Goal: Contribute content: Contribute content

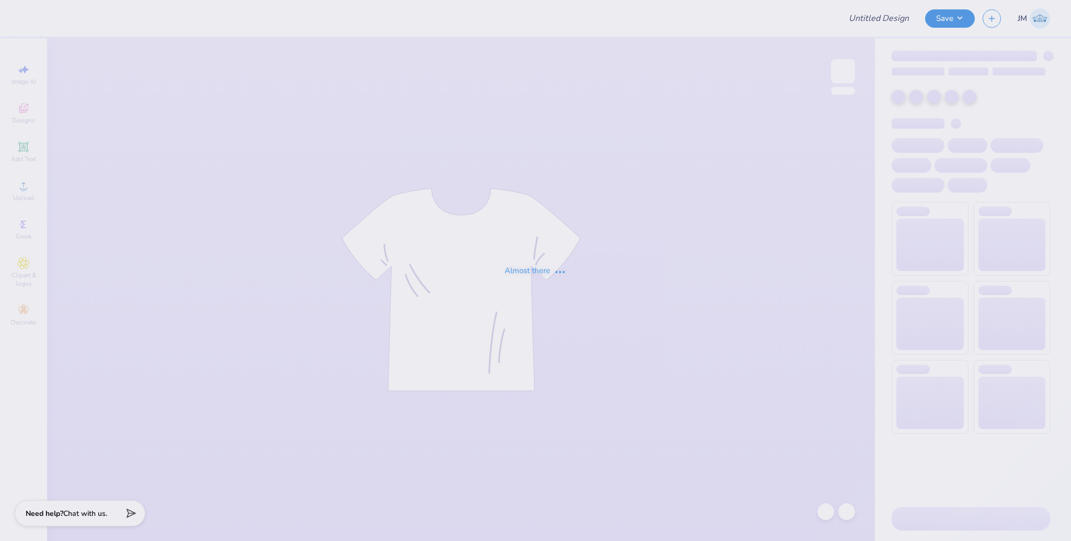
type input "ZTA 5K Crewneck"
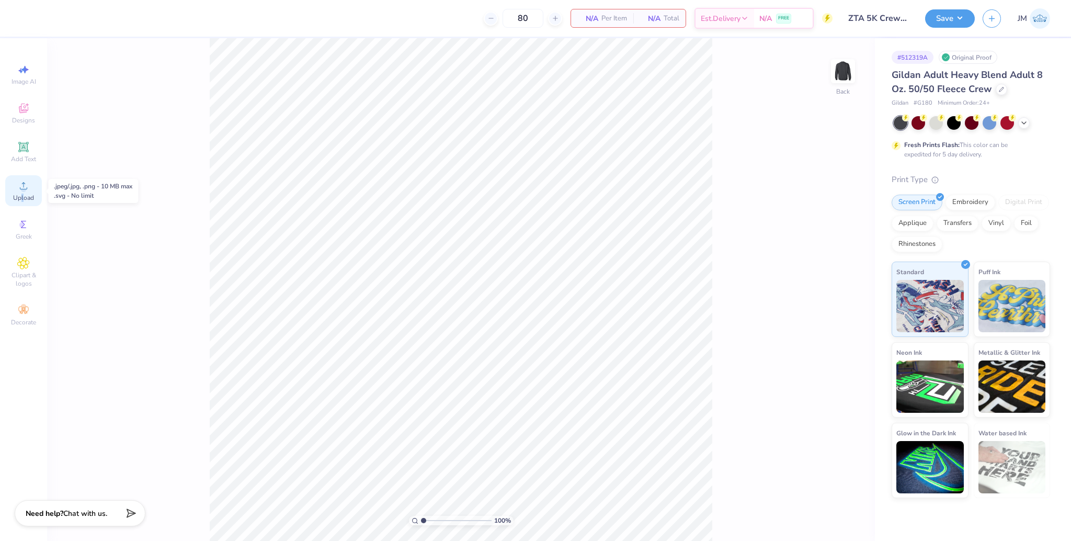
click at [22, 196] on span "Upload" at bounding box center [23, 198] width 21 height 8
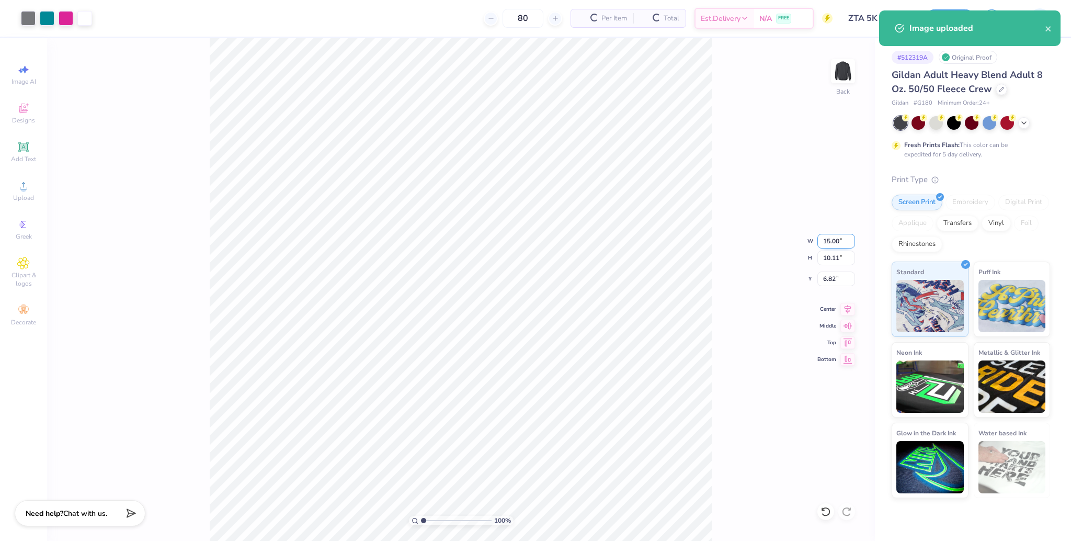
click at [824, 244] on input "15.00" at bounding box center [837, 241] width 38 height 15
type input "4.00"
type input "2.70"
type input "10.53"
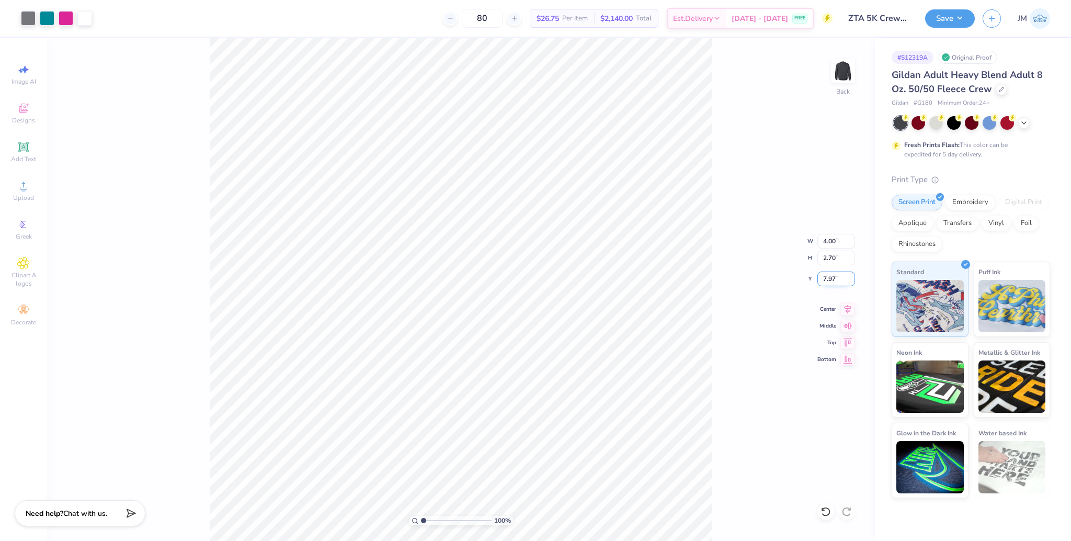
click at [827, 279] on input "7.97" at bounding box center [837, 278] width 38 height 15
click at [823, 279] on input "7397" at bounding box center [837, 278] width 38 height 15
type input "3.00"
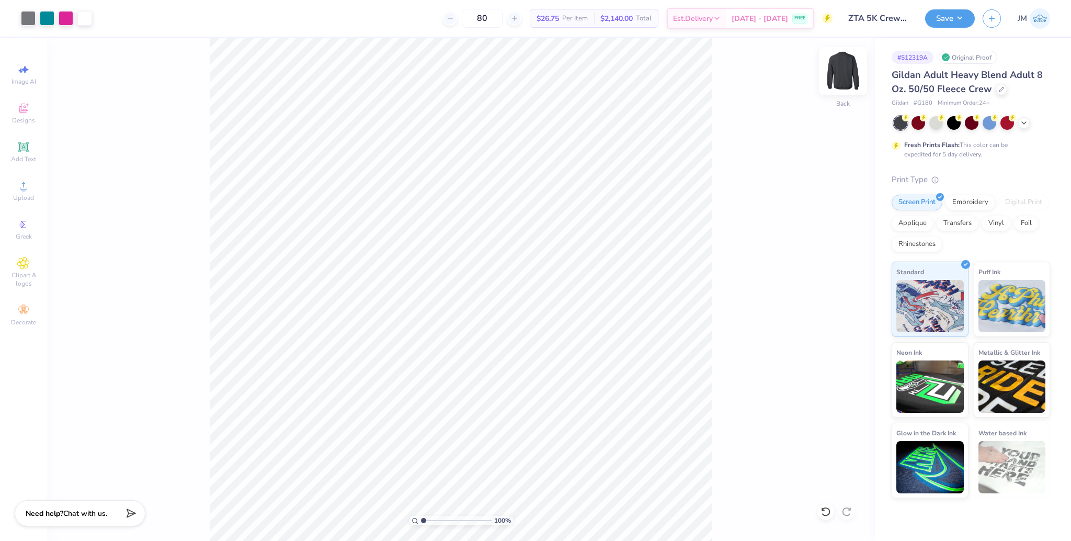
click at [844, 72] on img at bounding box center [843, 71] width 42 height 42
click at [20, 194] on span "Upload" at bounding box center [23, 198] width 21 height 8
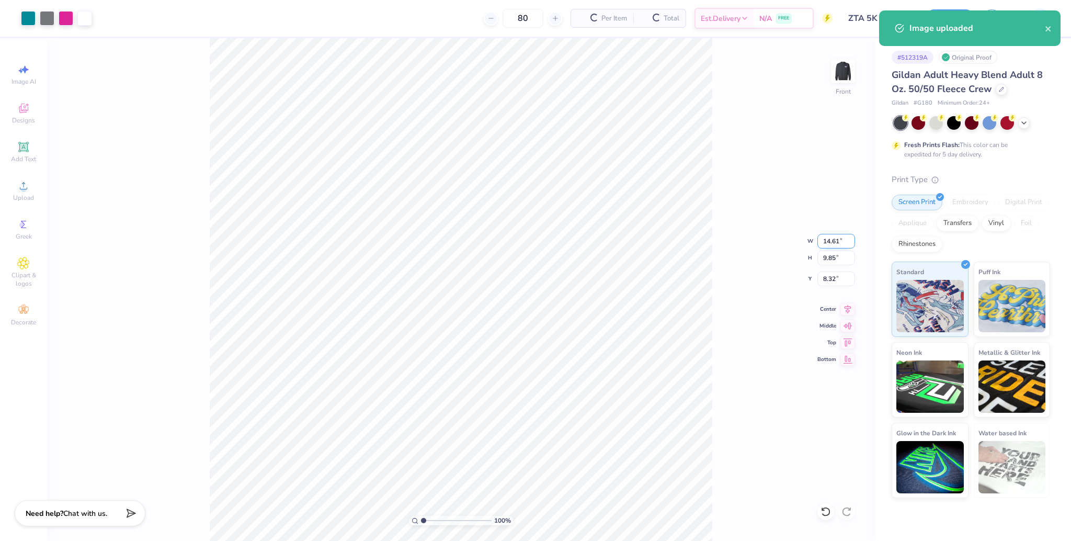
click at [822, 242] on input "14.61" at bounding box center [837, 241] width 38 height 15
type input "12.50"
type input "8.43"
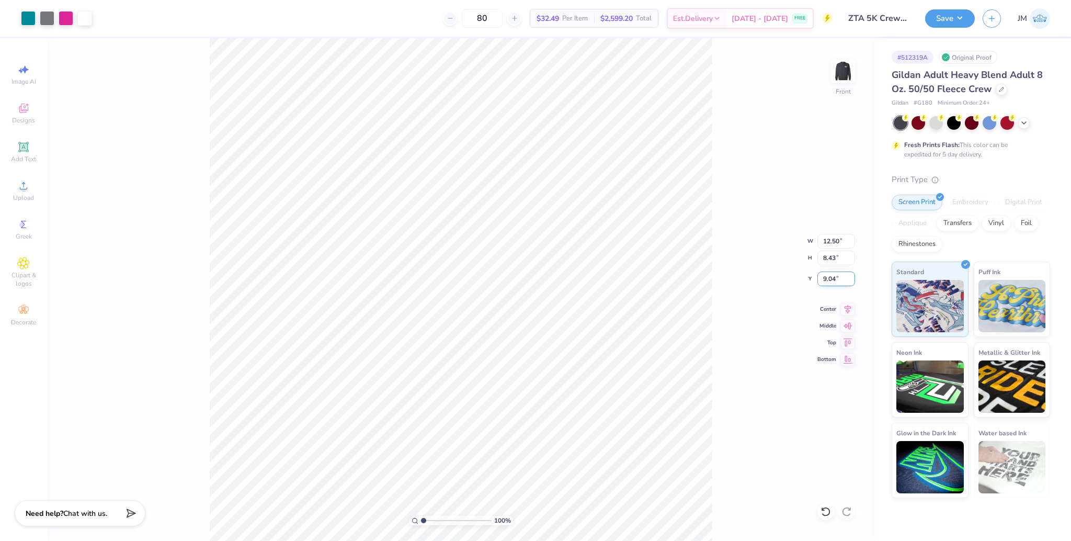
click at [830, 283] on input "9.04" at bounding box center [837, 278] width 38 height 15
type input "3.00"
click at [850, 316] on div "100 % Front W 12.50 12.50 " H 8.43 8.43 " Y 3.00 3.00 " Center Middle Top Bottom" at bounding box center [461, 289] width 828 height 503
click at [850, 313] on div "100 % Front W 12.50 H 8.43 Y 3.00 Center Middle Top Bottom" at bounding box center [461, 289] width 828 height 503
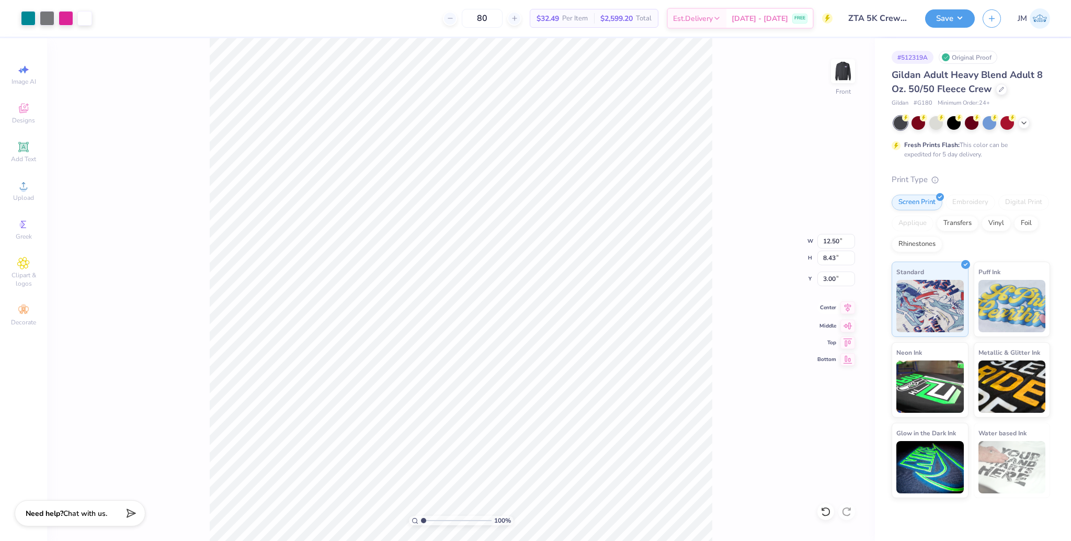
click at [850, 310] on icon at bounding box center [848, 307] width 15 height 13
click at [851, 69] on img at bounding box center [843, 71] width 42 height 42
click at [829, 242] on input "4.00" at bounding box center [837, 241] width 38 height 15
type input "3.50"
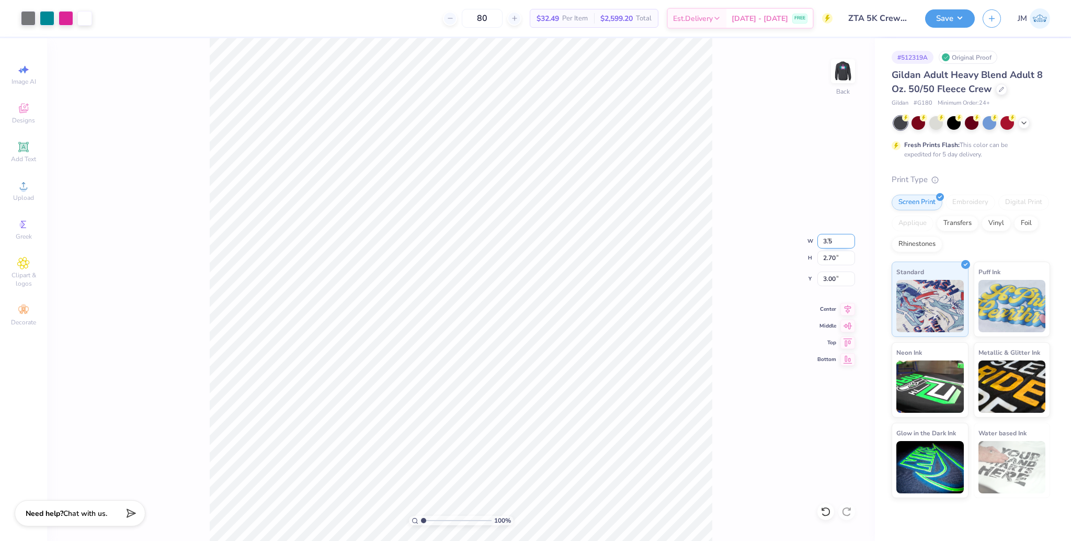
type input "2.36"
click at [829, 280] on input "3.17" at bounding box center [837, 278] width 38 height 15
type input "3.00"
click at [829, 242] on input "3.50" at bounding box center [837, 241] width 38 height 15
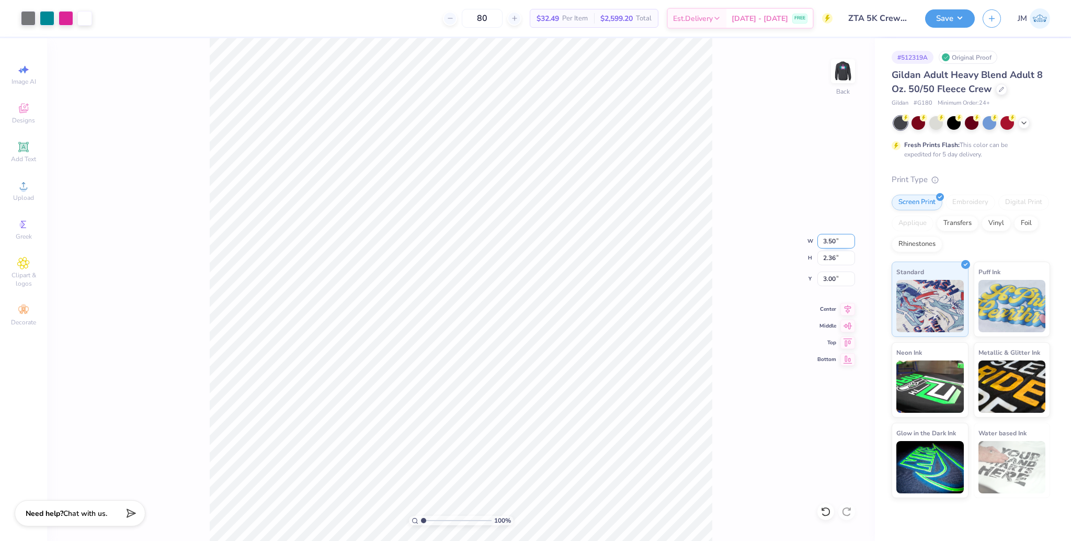
click at [829, 242] on input "3.50" at bounding box center [837, 241] width 38 height 15
type input "4.00"
type input "2.70"
click at [825, 284] on input "2.83" at bounding box center [837, 278] width 38 height 15
click at [826, 283] on input "2.83" at bounding box center [837, 278] width 38 height 15
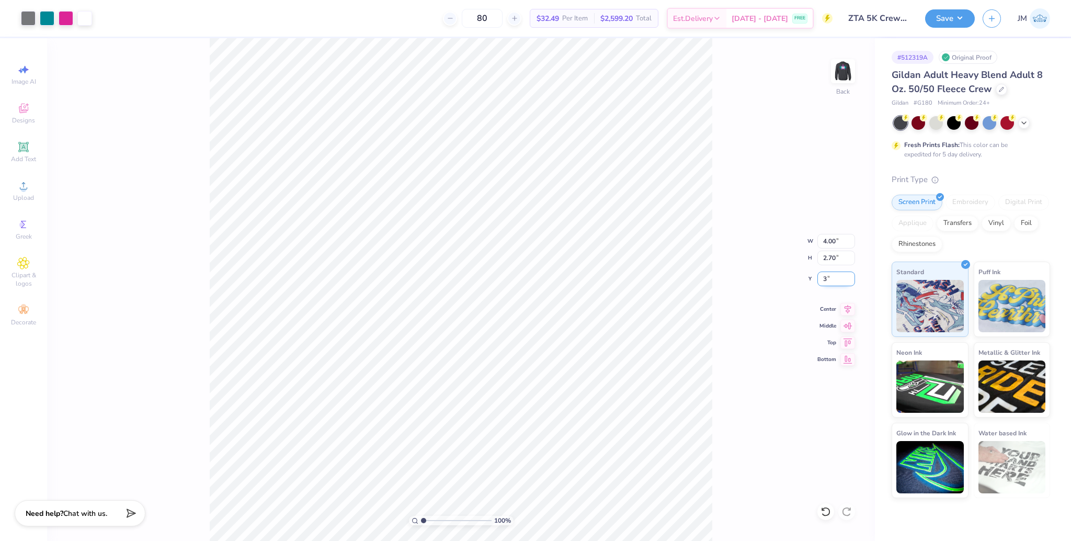
type input "3.00"
click at [849, 75] on img at bounding box center [843, 71] width 42 height 42
click at [951, 20] on button "Save" at bounding box center [950, 17] width 50 height 18
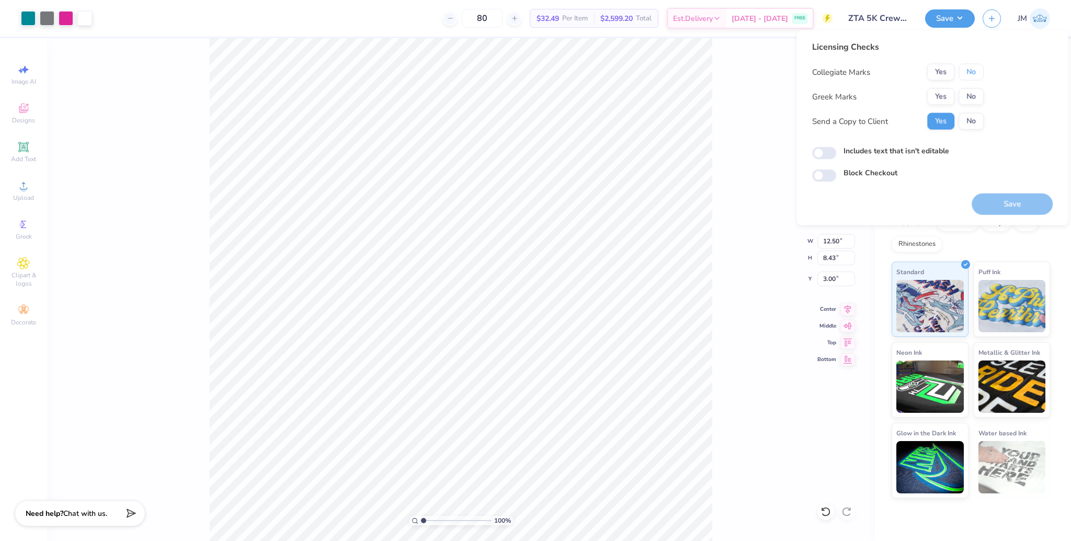
drag, startPoint x: 971, startPoint y: 71, endPoint x: 958, endPoint y: 86, distance: 20.0
click at [972, 71] on button "No" at bounding box center [971, 72] width 25 height 17
click at [945, 94] on button "Yes" at bounding box center [940, 96] width 27 height 17
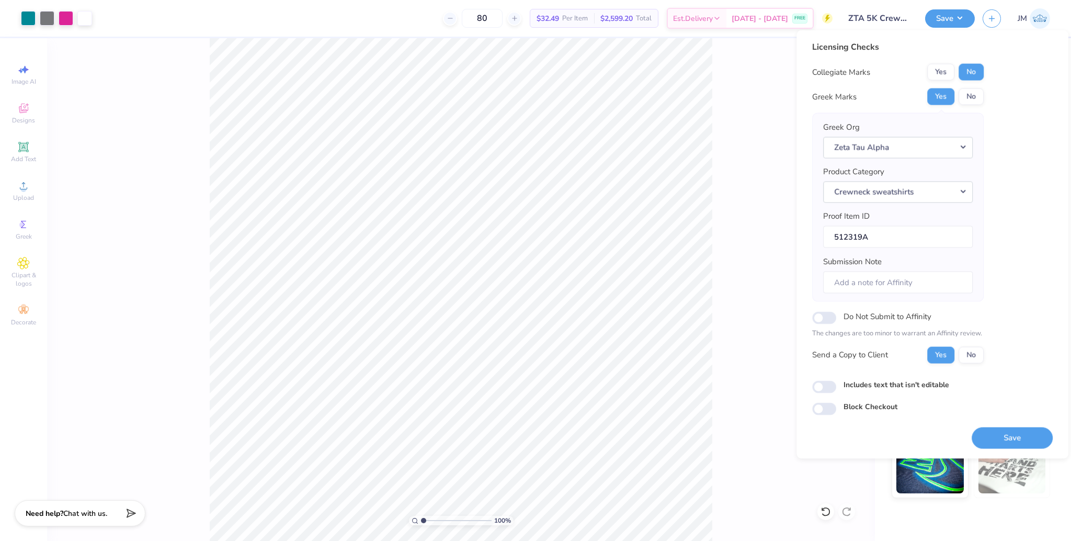
click at [1019, 440] on button "Save" at bounding box center [1012, 437] width 81 height 21
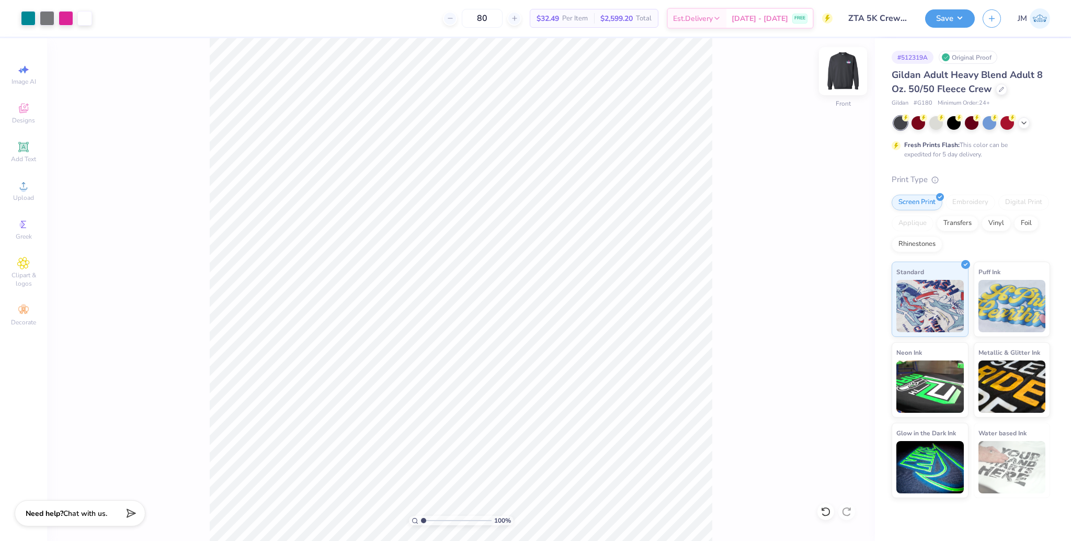
click at [850, 75] on img at bounding box center [843, 71] width 42 height 42
